Goal: Task Accomplishment & Management: Use online tool/utility

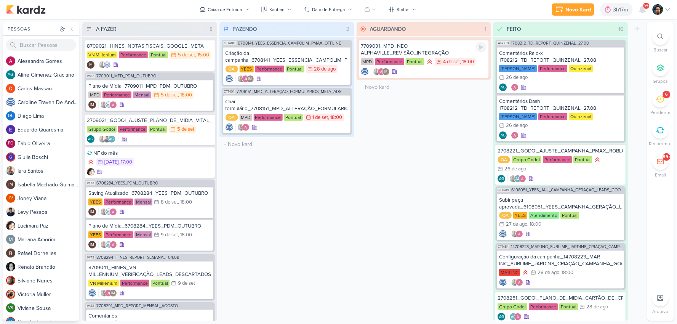
click at [419, 77] on div "7709031_MPD_NEO ALPHAVILLE_REVISÃO_INTEGRAÇÃO MPD Performance Pontual 4/9 [DATE…" at bounding box center [423, 58] width 135 height 43
click at [417, 73] on div "IM" at bounding box center [424, 72] width 126 height 8
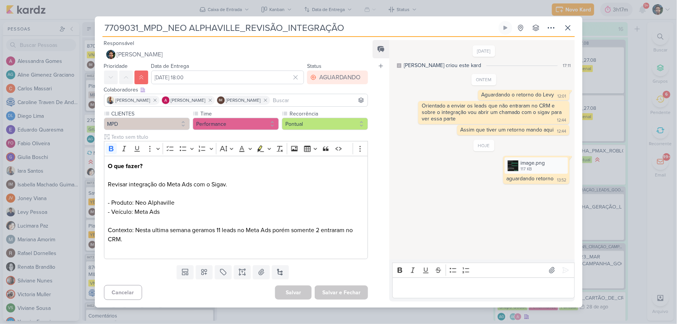
click at [436, 284] on p "Editor editing area: main" at bounding box center [483, 287] width 174 height 9
drag, startPoint x: 560, startPoint y: 270, endPoint x: 543, endPoint y: 277, distance: 18.6
click at [562, 270] on icon at bounding box center [566, 270] width 8 height 8
click at [515, 289] on p "Editor editing area: main" at bounding box center [483, 287] width 174 height 9
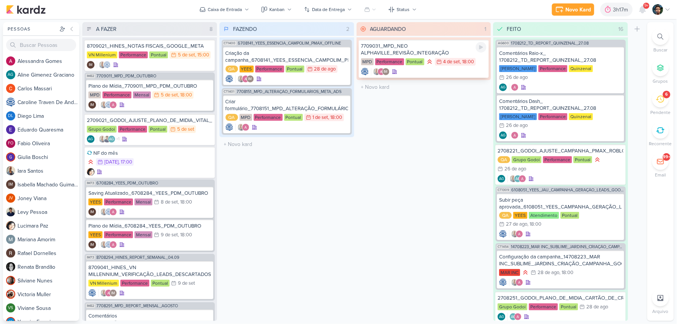
click at [447, 71] on div "IM" at bounding box center [424, 72] width 126 height 8
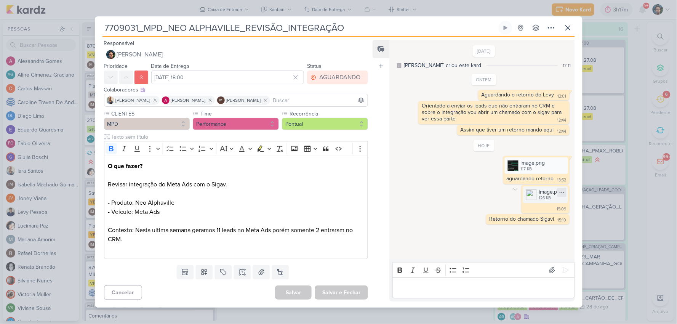
click at [559, 192] on icon at bounding box center [562, 192] width 6 height 6
click at [512, 189] on icon at bounding box center [515, 189] width 6 height 6
click at [520, 203] on button "Deletar" at bounding box center [532, 203] width 42 height 13
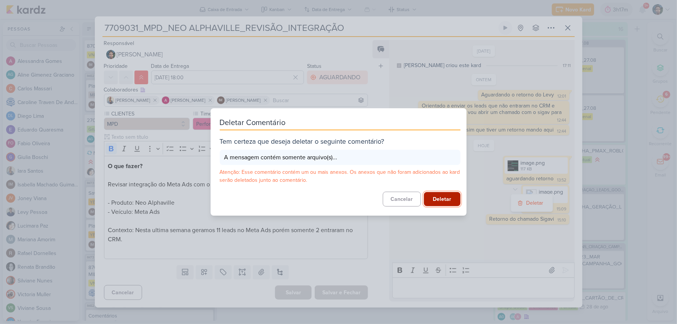
click at [433, 195] on button "Deletar" at bounding box center [442, 199] width 37 height 14
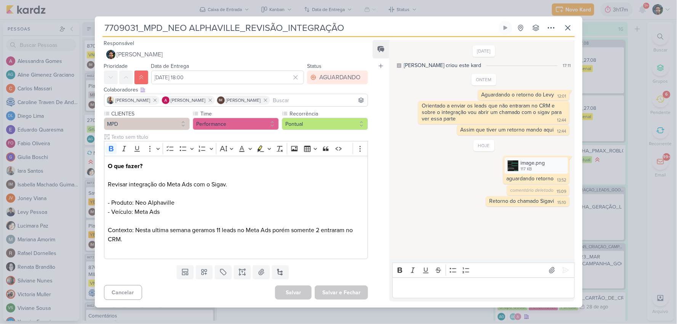
click at [428, 282] on div "Editor editing area: main" at bounding box center [483, 287] width 182 height 21
click at [565, 270] on icon at bounding box center [566, 270] width 8 height 8
click at [566, 27] on icon at bounding box center [567, 27] width 9 height 9
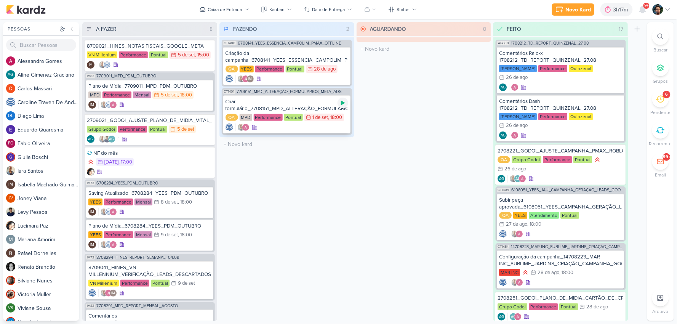
click at [343, 102] on icon at bounding box center [343, 103] width 4 height 4
click at [320, 104] on div "Criar formulário_7708151_MPD_ALTERAÇÃO_FORMULÁRIOS_META_ADS" at bounding box center [286, 105] width 123 height 14
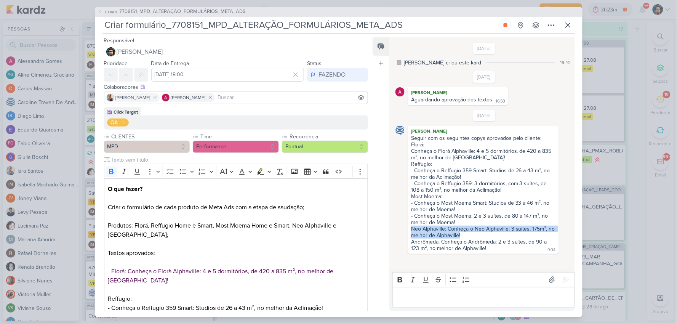
drag, startPoint x: 417, startPoint y: 233, endPoint x: 477, endPoint y: 238, distance: 59.6
click at [477, 238] on div "Seguir com os seguintes copys aprovados pelo cliente: Florá: - Conheça o Florà …" at bounding box center [483, 193] width 148 height 117
copy div "Neo Alphaville: Conheça o Neo Alphaville: 3 suítes, 175m², no melhor de Alphavi…"
drag, startPoint x: 429, startPoint y: 253, endPoint x: 415, endPoint y: 249, distance: 14.0
click at [428, 251] on div "Conheça o Florà Alphaville: 4 e 5 dormitórios, de 420 a 835 m², no melhor de [G…" at bounding box center [483, 200] width 145 height 104
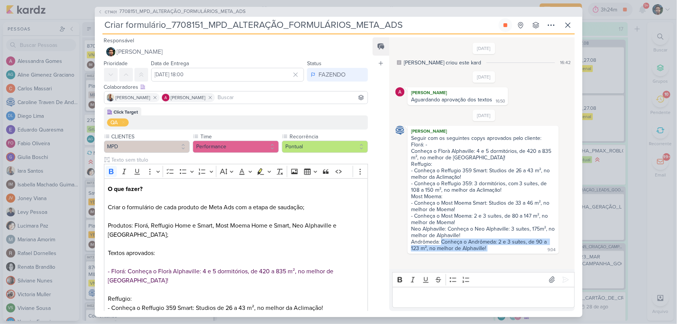
drag, startPoint x: 441, startPoint y: 246, endPoint x: 497, endPoint y: 254, distance: 57.0
click at [495, 252] on div "Seguir com os seguintes copys aprovados pelo cliente: Florá: - Conheça o Florà …" at bounding box center [483, 193] width 148 height 117
copy div "Conheça o Andrômeda: 2 e 3 suítes, de 90 a 123 m², no melhor de Alphaville!"
click at [488, 249] on div "Conheça o Florà Alphaville: 4 e 5 dormitórios, de 420 a 835 m², no melhor de [G…" at bounding box center [483, 200] width 145 height 104
drag, startPoint x: 495, startPoint y: 253, endPoint x: 399, endPoint y: 245, distance: 96.3
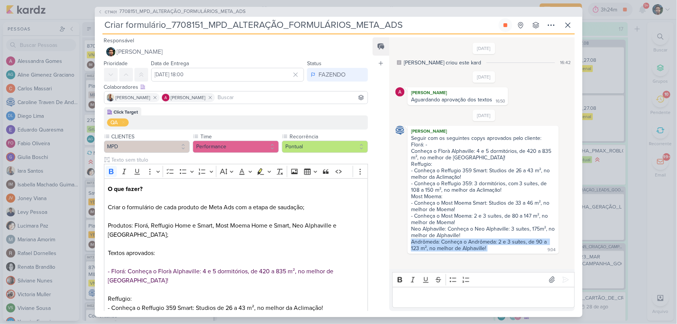
click at [399, 245] on div "[PERSON_NAME] Seguir com os seguintes copys aprovados pelo cliente: Florá: - Co…" at bounding box center [483, 190] width 177 height 128
copy div "Andrômeda: Conheça o Andrômeda: 2 e 3 suítes, de 90 a 123 m², no melhor de Alph…"
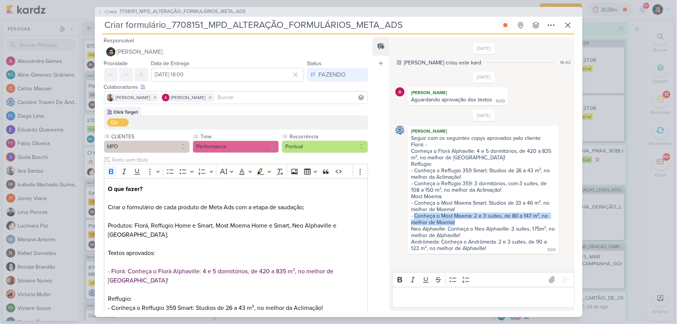
drag, startPoint x: 463, startPoint y: 227, endPoint x: 413, endPoint y: 219, distance: 50.8
click at [413, 219] on div "Seguir com os seguintes copys aprovados pelo cliente: Florá: - Conheça o Florà …" at bounding box center [483, 193] width 148 height 117
copy div "Conheça o Most Moema: 2 e 3 suítes, de 80 a 147 m², no melhor de Moema!"
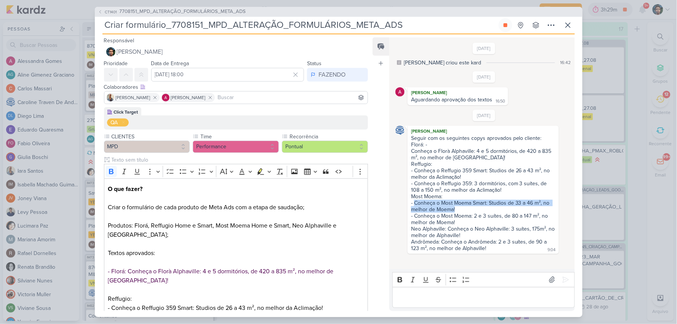
drag, startPoint x: 462, startPoint y: 215, endPoint x: 415, endPoint y: 205, distance: 47.5
click at [415, 205] on div "Seguir com os seguintes copys aprovados pelo cliente: Florá: - Conheça o Florà …" at bounding box center [483, 193] width 148 height 117
copy div "Conheça o Most Moema Smart: Studios de 33 a 46 m², no melhor de Moema!"
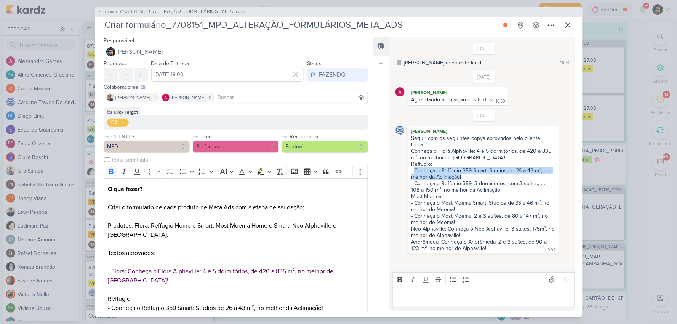
drag, startPoint x: 466, startPoint y: 176, endPoint x: 414, endPoint y: 172, distance: 51.6
click at [414, 172] on div "Seguir com os seguintes copys aprovados pelo cliente: Florá: - Conheça o Florà …" at bounding box center [483, 193] width 148 height 117
copy div "Conheça o Reffugio 359 Smart: Studios de 26 a 43 m², no melhor da Aclimação!"
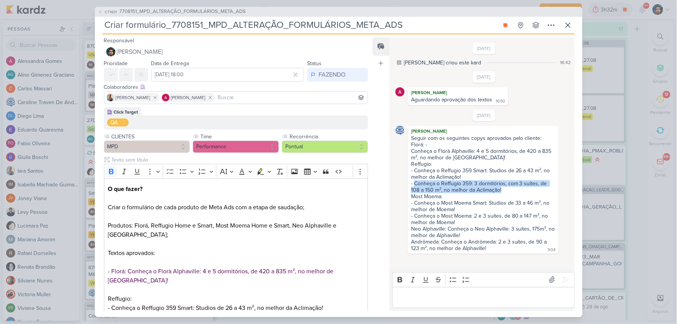
drag, startPoint x: 506, startPoint y: 192, endPoint x: 414, endPoint y: 188, distance: 91.5
click at [414, 188] on div "Seguir com os seguintes copys aprovados pelo cliente: Florá: - Conheça o Florà …" at bounding box center [483, 193] width 148 height 117
copy div "Conheça o Reffugio 359: 3 dormitórios, com 3 suítes, de 108 a 150 m², no melhor…"
click at [480, 302] on div "Editor editing area: main" at bounding box center [483, 297] width 182 height 21
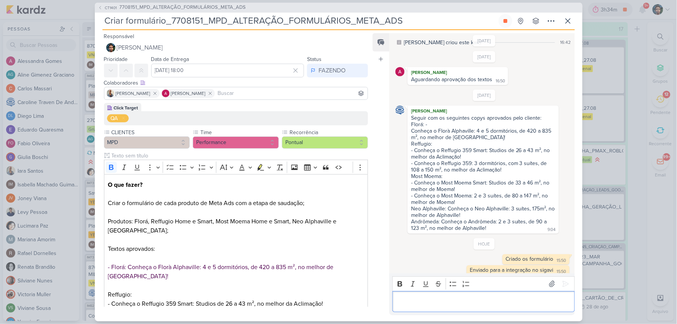
scroll to position [27, 0]
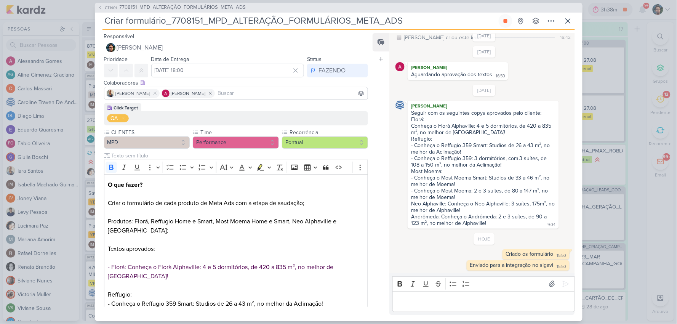
click at [454, 297] on p "Editor editing area: main" at bounding box center [483, 301] width 174 height 9
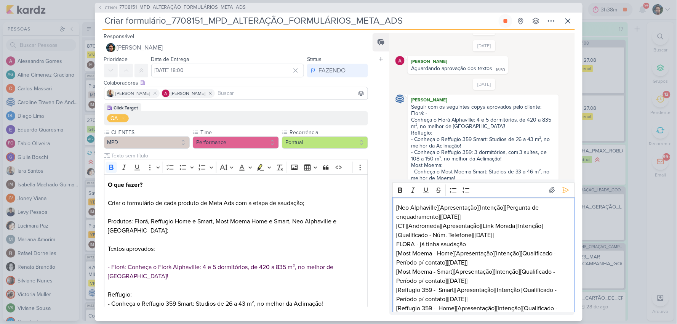
scroll to position [121, 0]
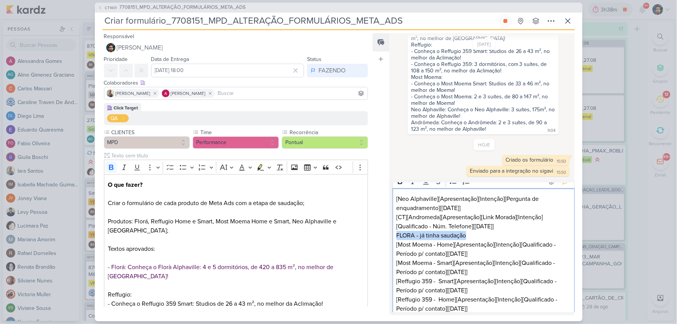
drag, startPoint x: 466, startPoint y: 232, endPoint x: 378, endPoint y: 235, distance: 87.6
click at [378, 235] on div "Feed Atrelar email Solte o email para atrelar ao kard [DATE] [PERSON_NAME] crio…" at bounding box center [473, 174] width 202 height 282
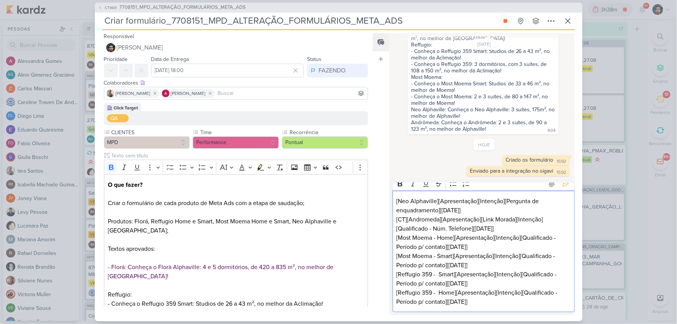
scroll to position [6, 0]
click at [577, 304] on div "Responsável Nelito Junior Nenhum contato encontrado create new contact Novo Con…" at bounding box center [338, 175] width 487 height 291
click at [566, 185] on icon at bounding box center [566, 184] width 8 height 8
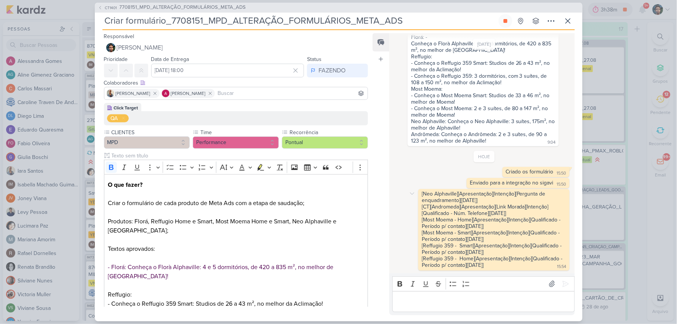
scroll to position [0, 0]
click at [500, 304] on p "Editor editing area: main" at bounding box center [483, 301] width 174 height 9
click at [562, 283] on icon at bounding box center [566, 284] width 8 height 8
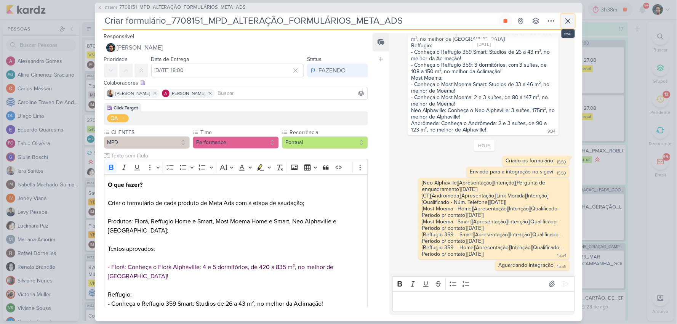
click at [566, 22] on icon at bounding box center [567, 20] width 9 height 9
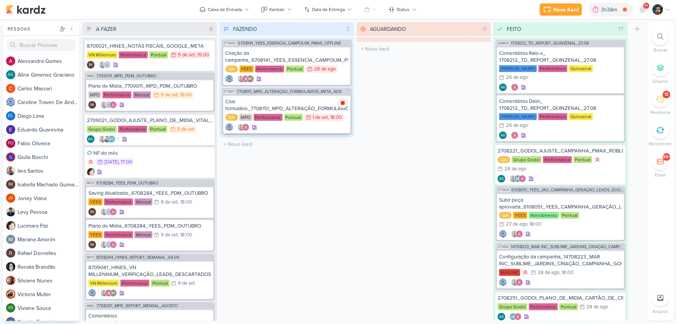
click at [345, 102] on icon at bounding box center [343, 103] width 6 height 6
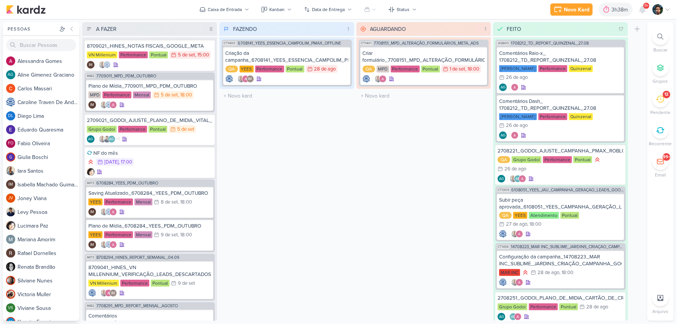
click at [661, 96] on icon at bounding box center [660, 99] width 8 height 7
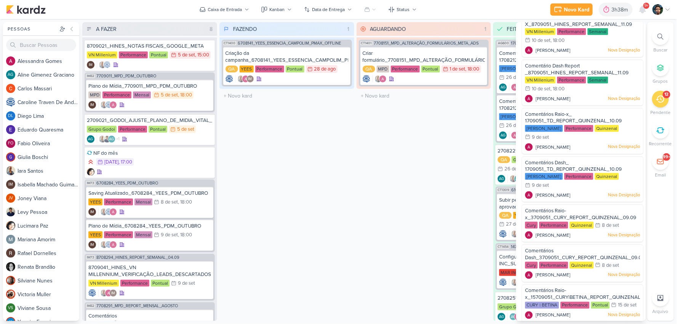
scroll to position [229, 0]
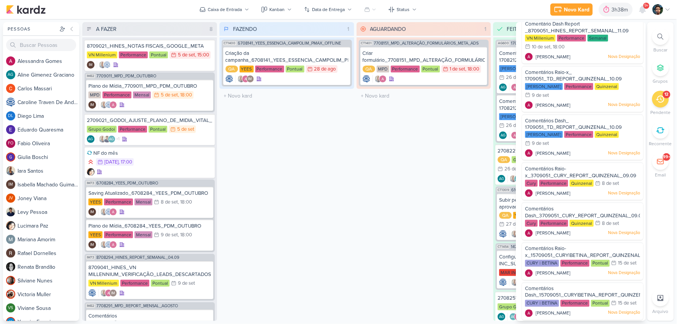
click at [381, 224] on div "AGUARDANDO 1 Mover Para Esquerda Mover Para Direita [GEOGRAPHIC_DATA] CT1401 77…" at bounding box center [423, 171] width 135 height 299
